Goal: Information Seeking & Learning: Check status

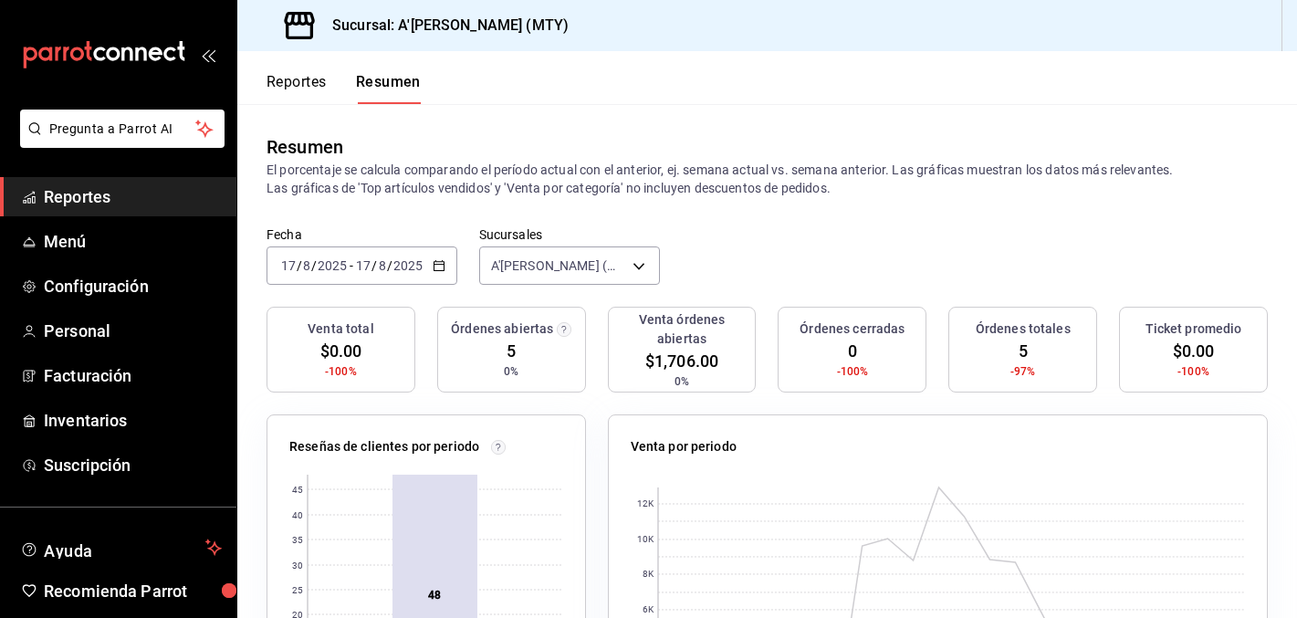
click at [89, 202] on span "Reportes" at bounding box center [133, 196] width 178 height 25
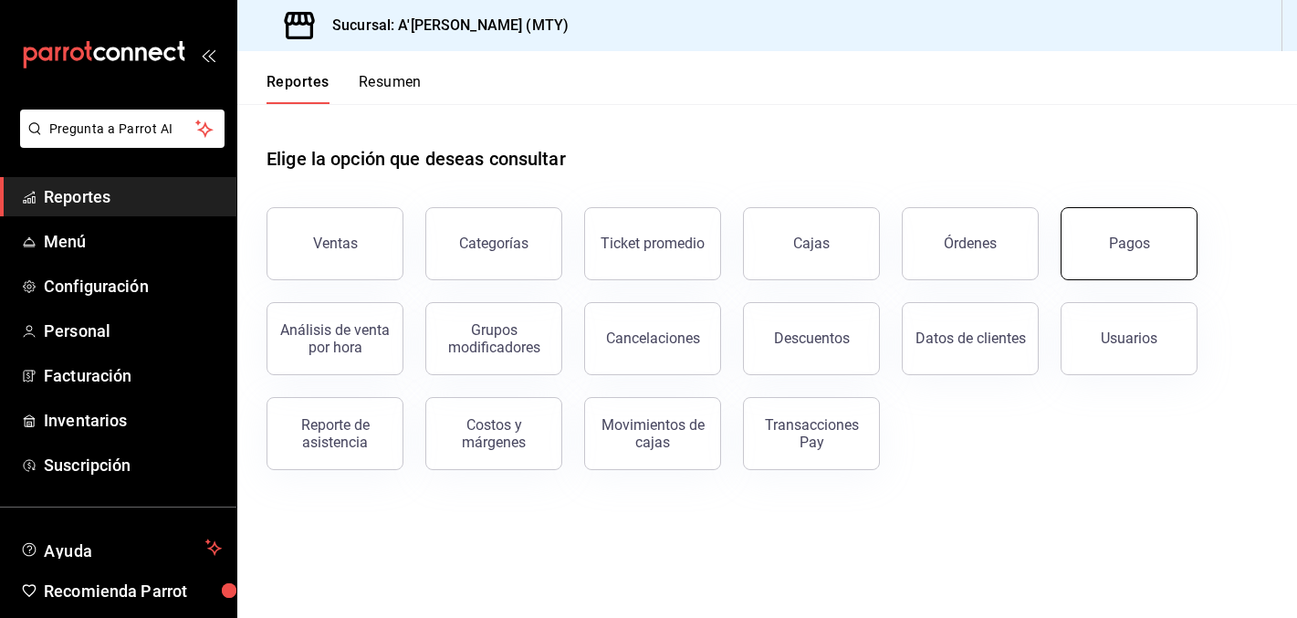
click at [1157, 253] on button "Pagos" at bounding box center [1128, 243] width 137 height 73
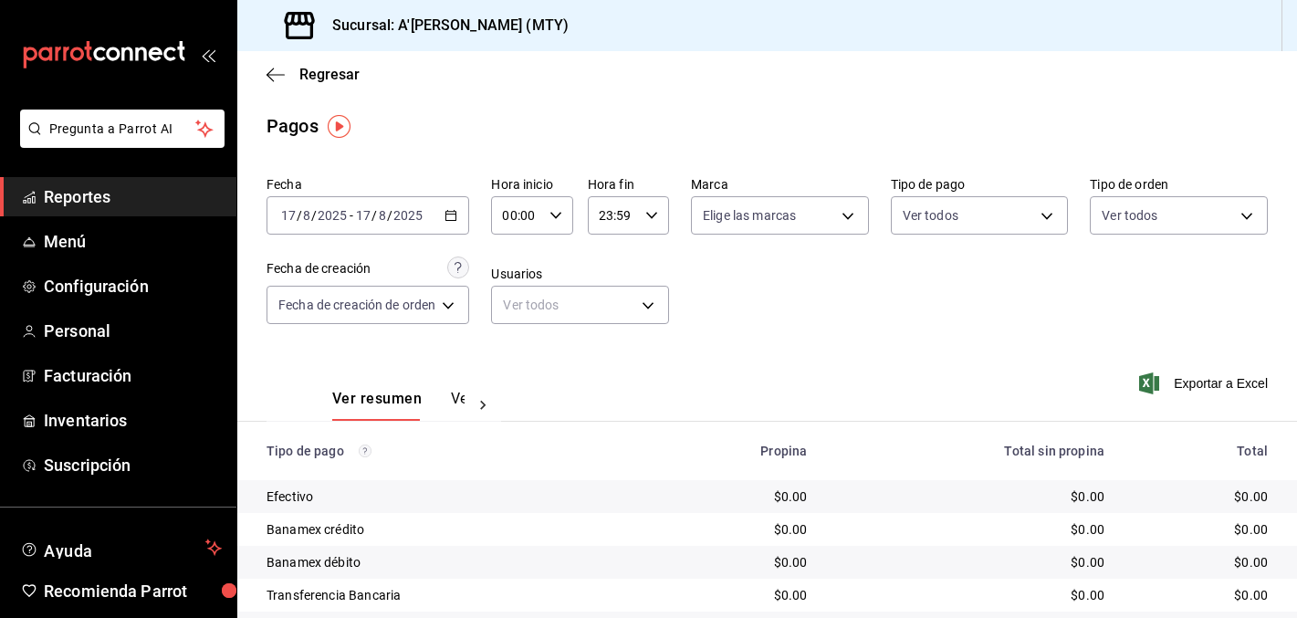
click at [454, 220] on \(Stroke\) "button" at bounding box center [450, 216] width 11 height 10
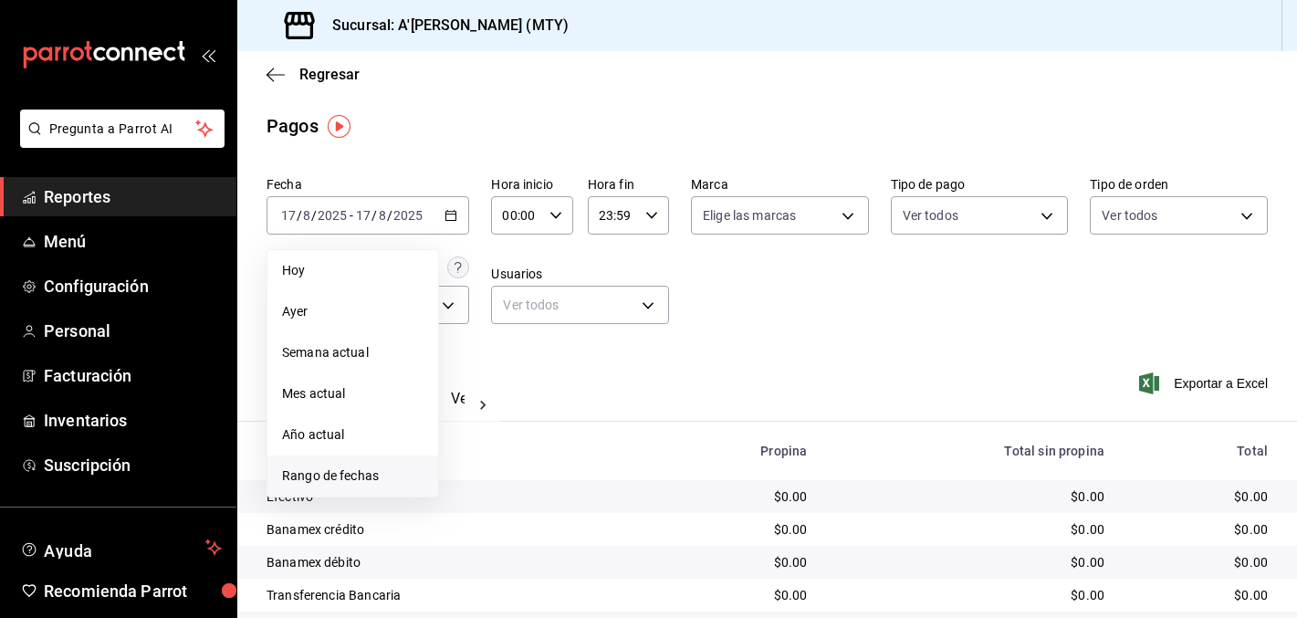
click at [396, 475] on span "Rango de fechas" at bounding box center [352, 475] width 141 height 19
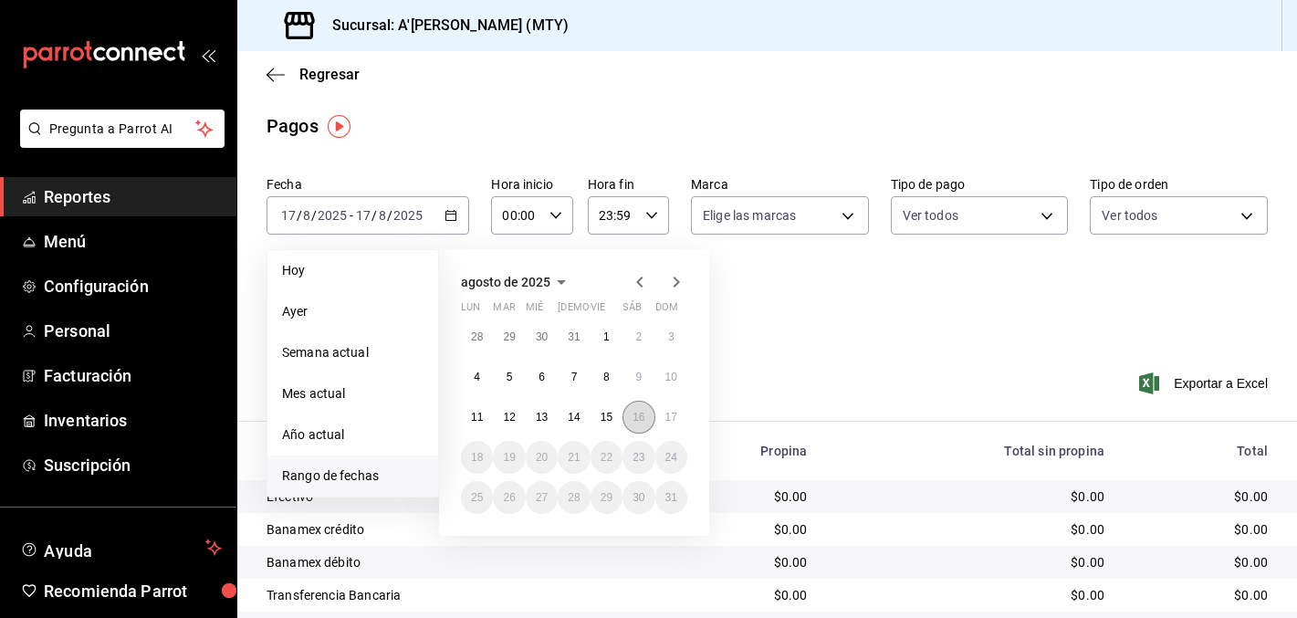
click at [637, 418] on abbr "16" at bounding box center [638, 417] width 12 height 13
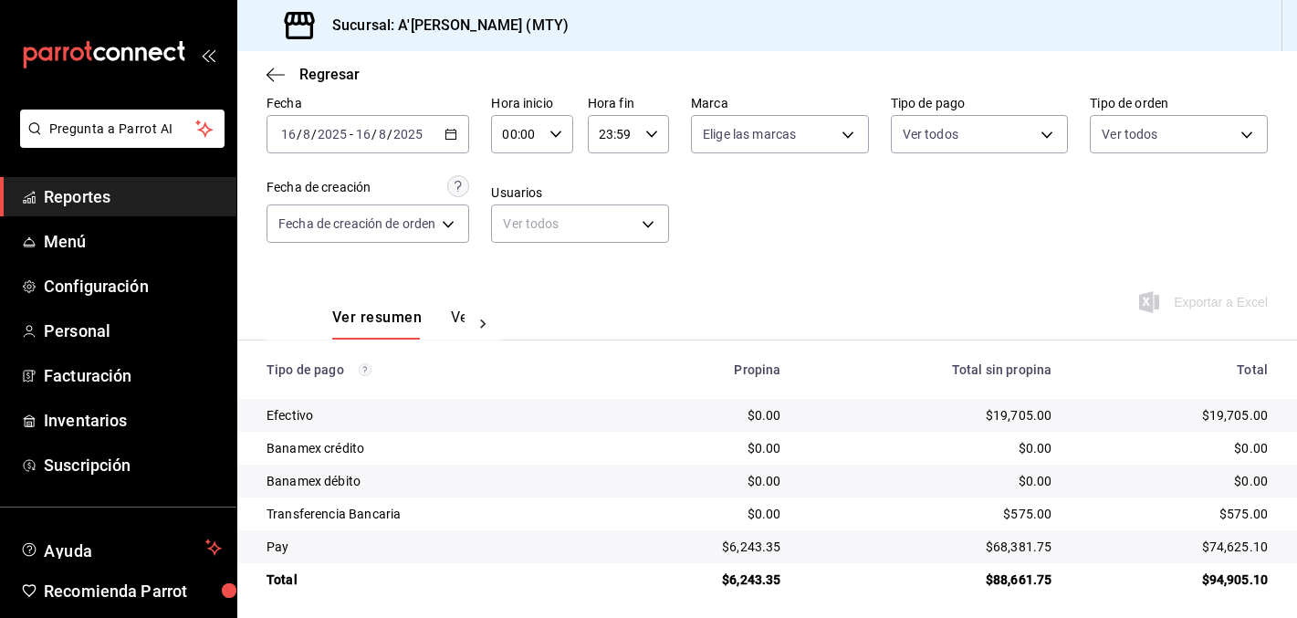
scroll to position [89, 0]
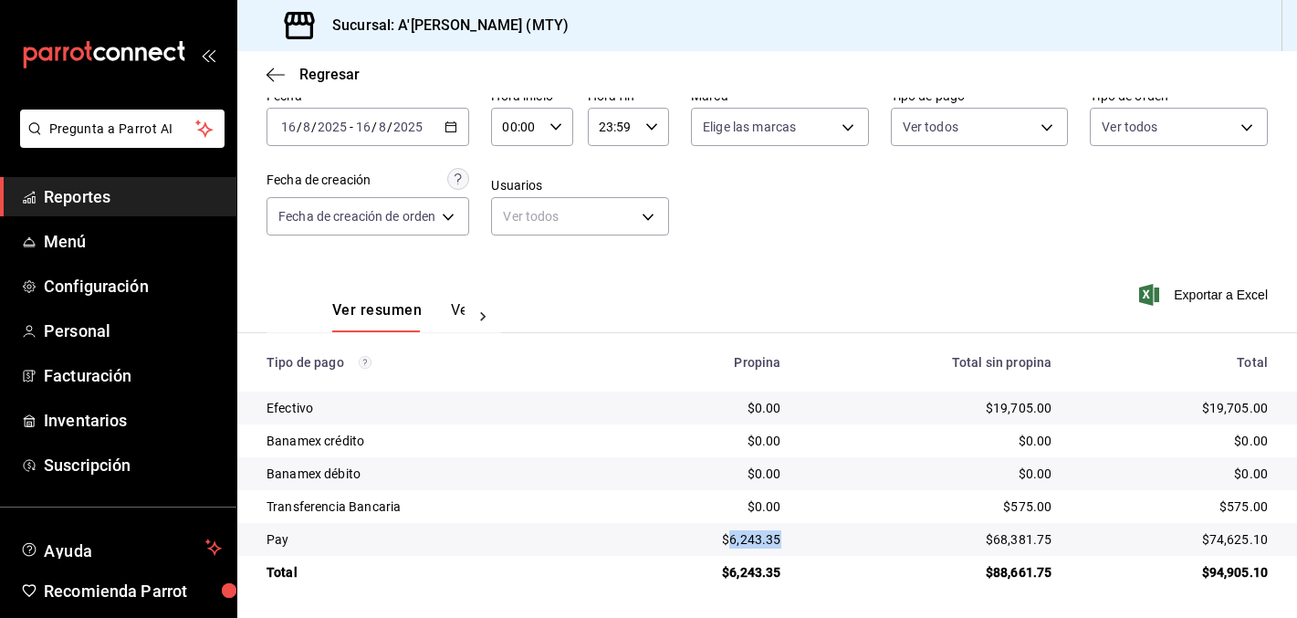
drag, startPoint x: 735, startPoint y: 542, endPoint x: 788, endPoint y: 542, distance: 52.9
click at [788, 542] on td "$6,243.35" at bounding box center [703, 539] width 184 height 33
copy div "6,243.35"
click at [605, 304] on div "Ver resumen Ver pagos Exportar a Excel" at bounding box center [766, 305] width 1059 height 97
